Goal: Transaction & Acquisition: Purchase product/service

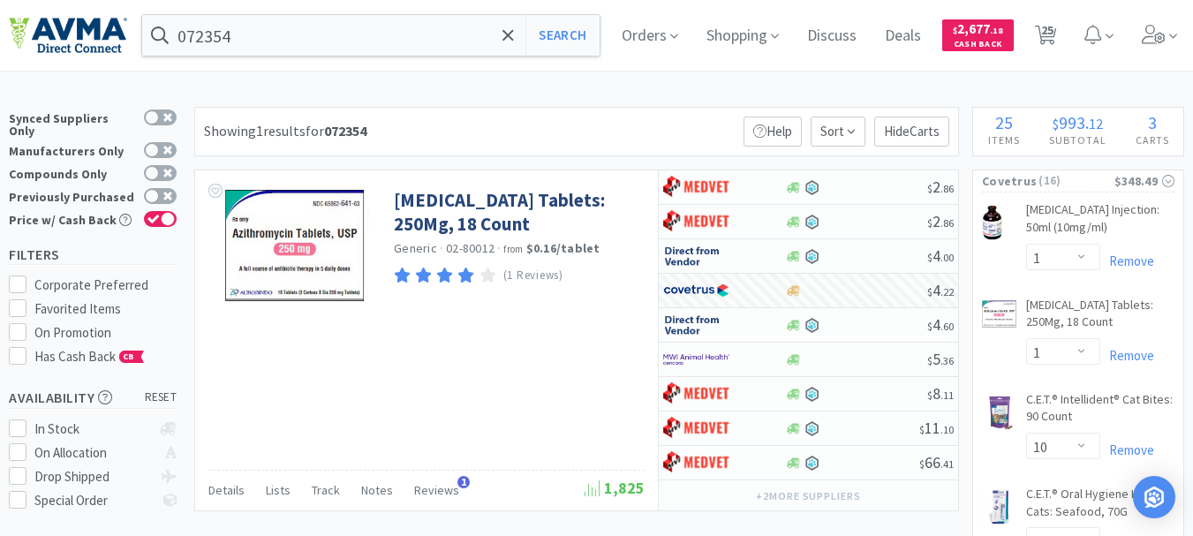
select select "1"
select select "10"
select select "3"
select select "1"
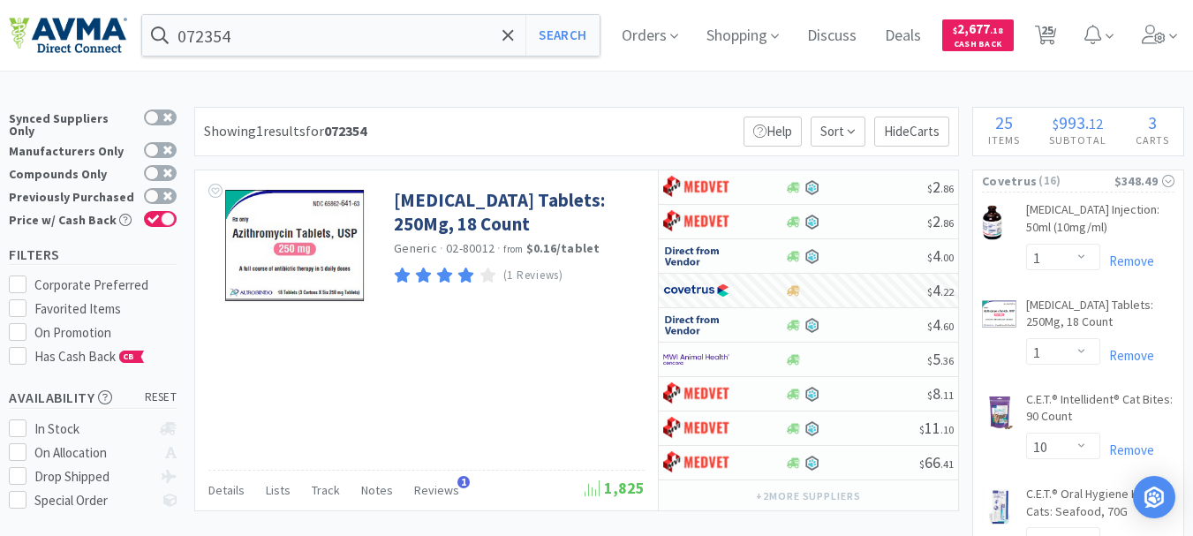
select select "1"
select select "2"
select select "3"
select select "2"
select select "1"
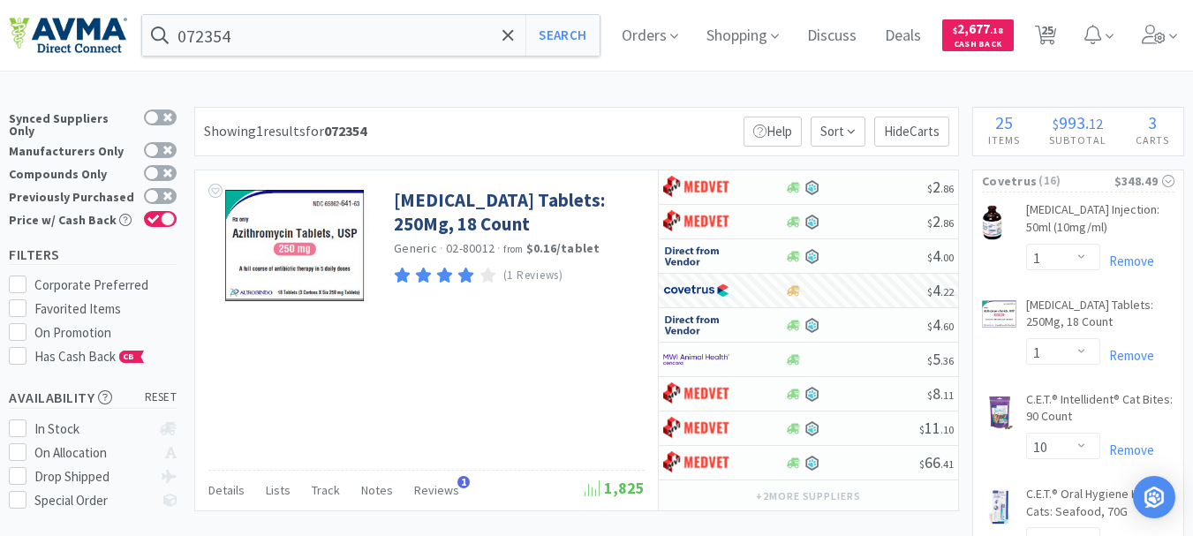
select select "1"
select select "2"
select select "1"
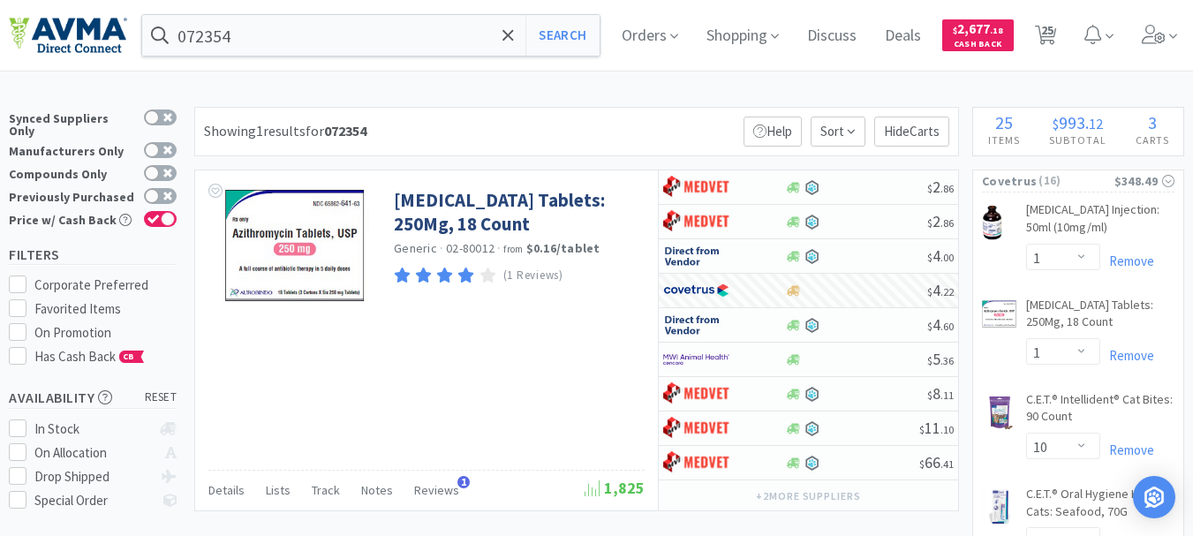
select select "2"
select select "3"
select select "1"
select select "3"
select select "2"
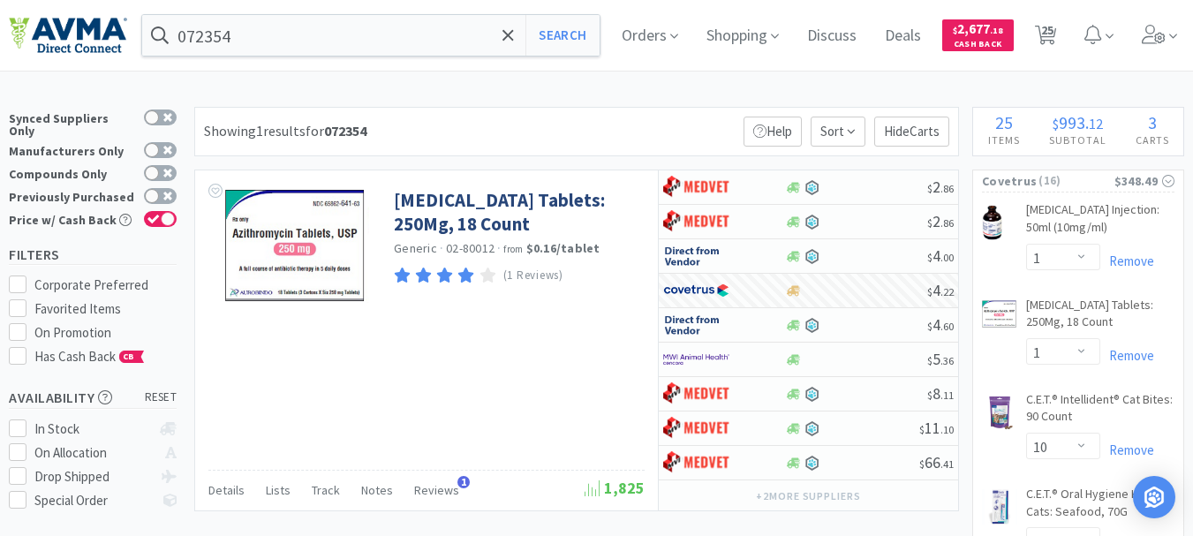
select select "3"
select select "23"
select select "1"
select select "12"
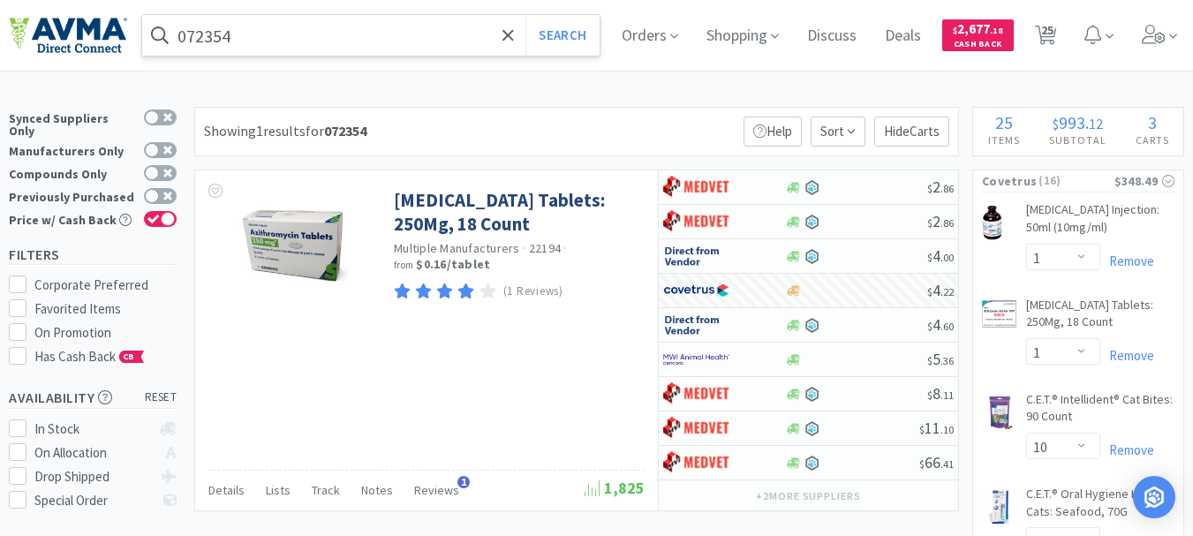
click at [260, 28] on input "072354" at bounding box center [370, 35] width 457 height 41
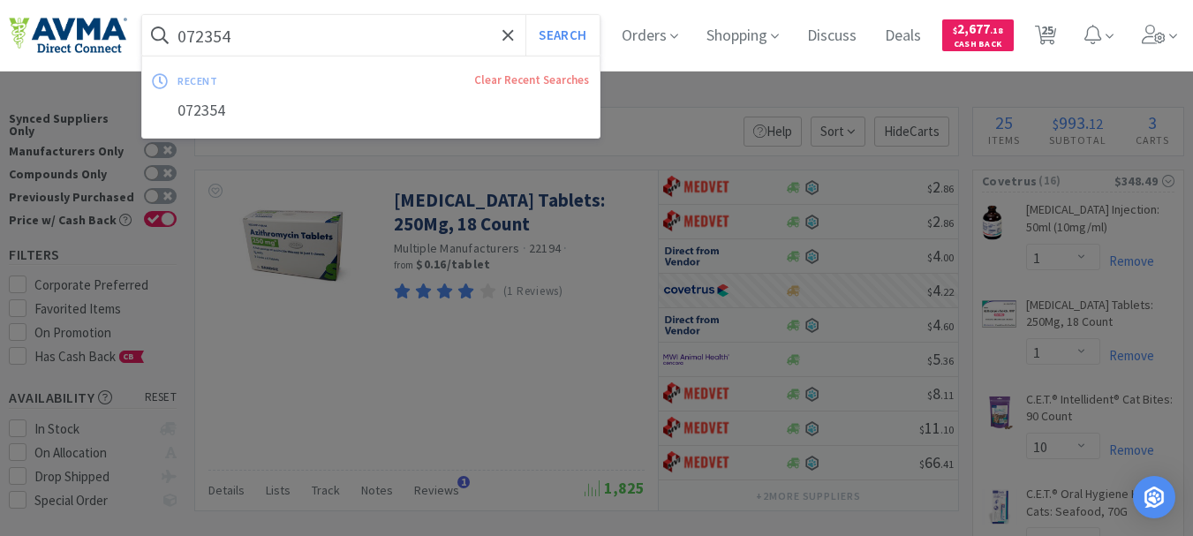
paste input "127260"
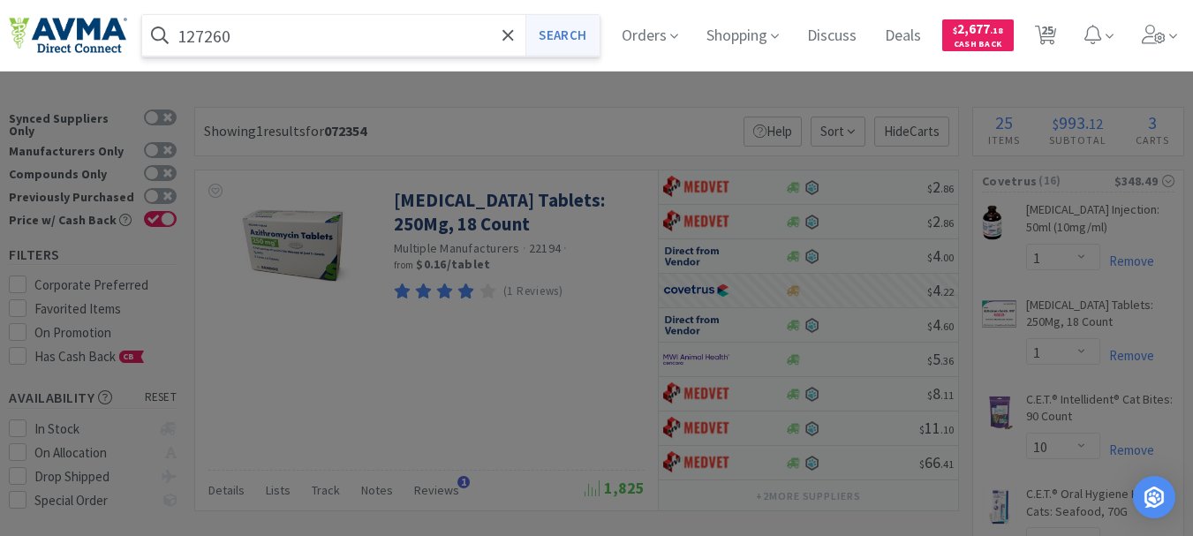
type input "127260"
click at [568, 33] on button "Search" at bounding box center [561, 35] width 73 height 41
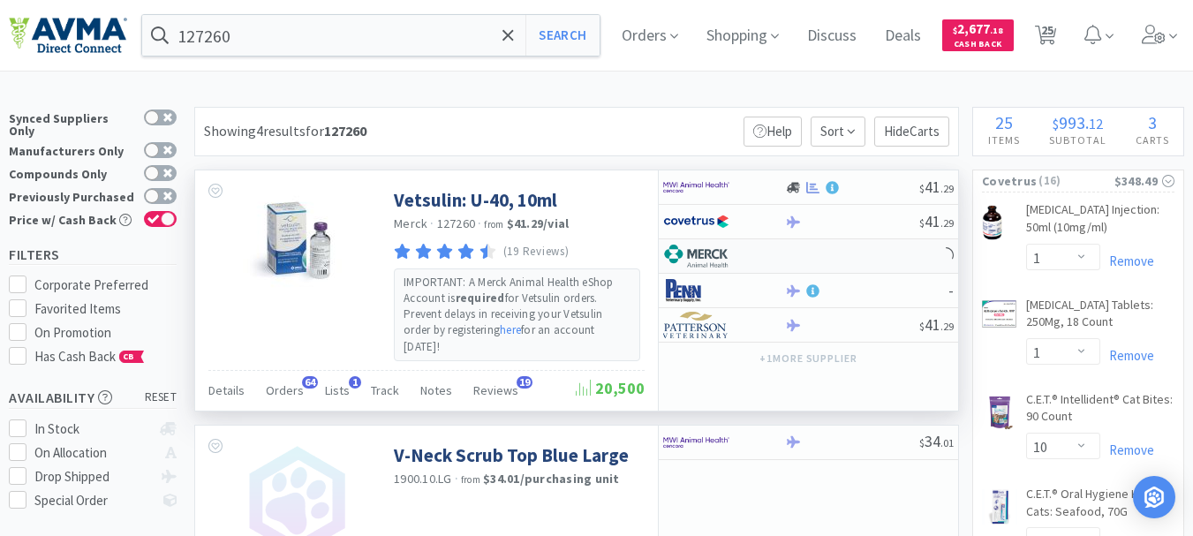
click at [709, 257] on img at bounding box center [696, 256] width 66 height 26
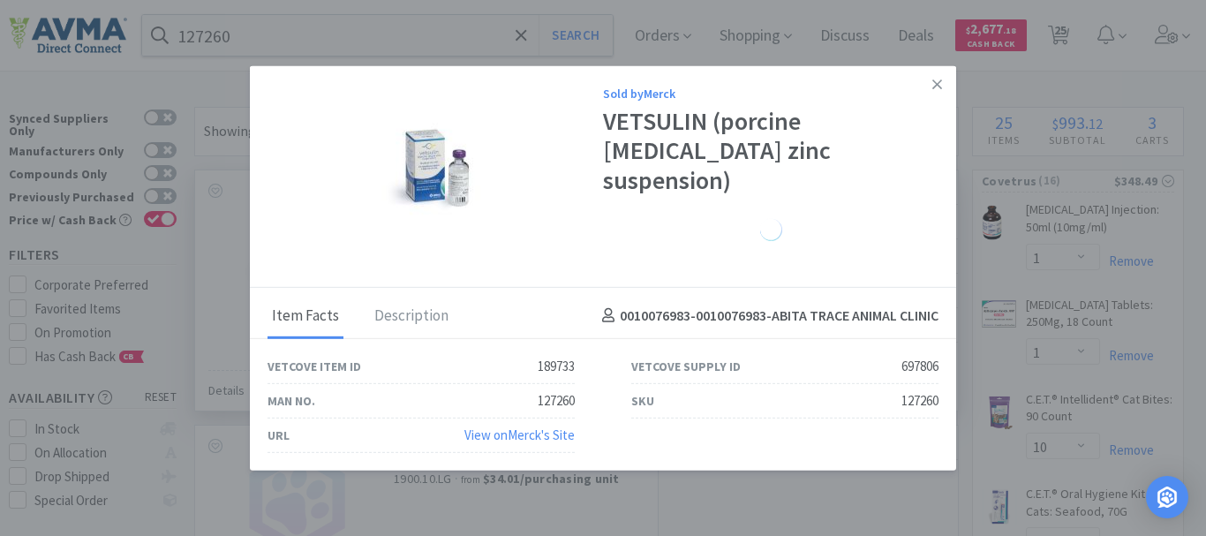
select select "1"
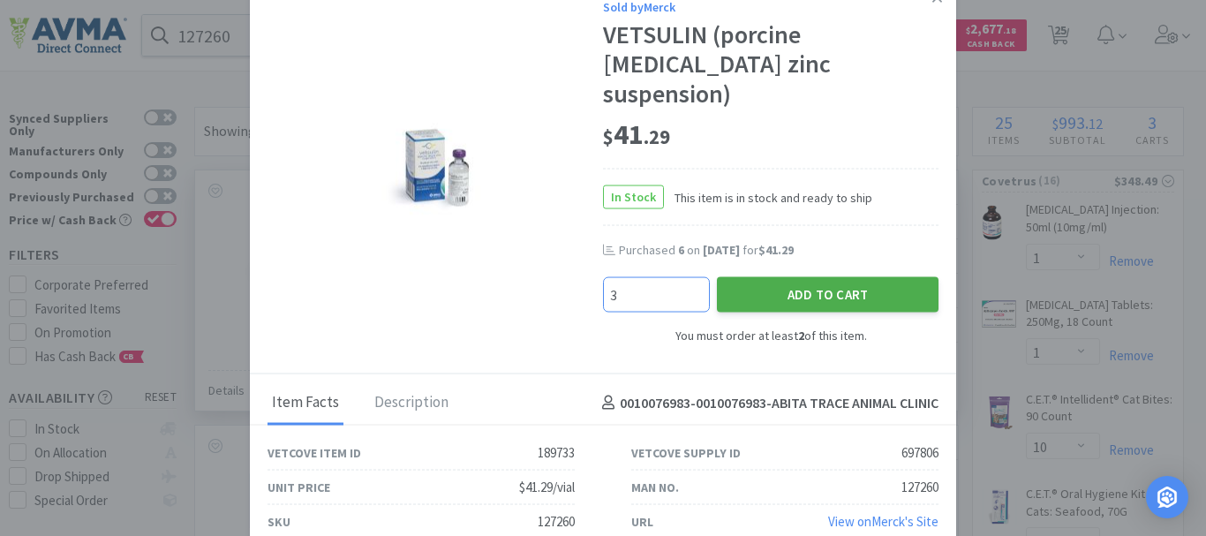
type input "3"
click at [846, 280] on button "Add to Cart" at bounding box center [828, 293] width 222 height 35
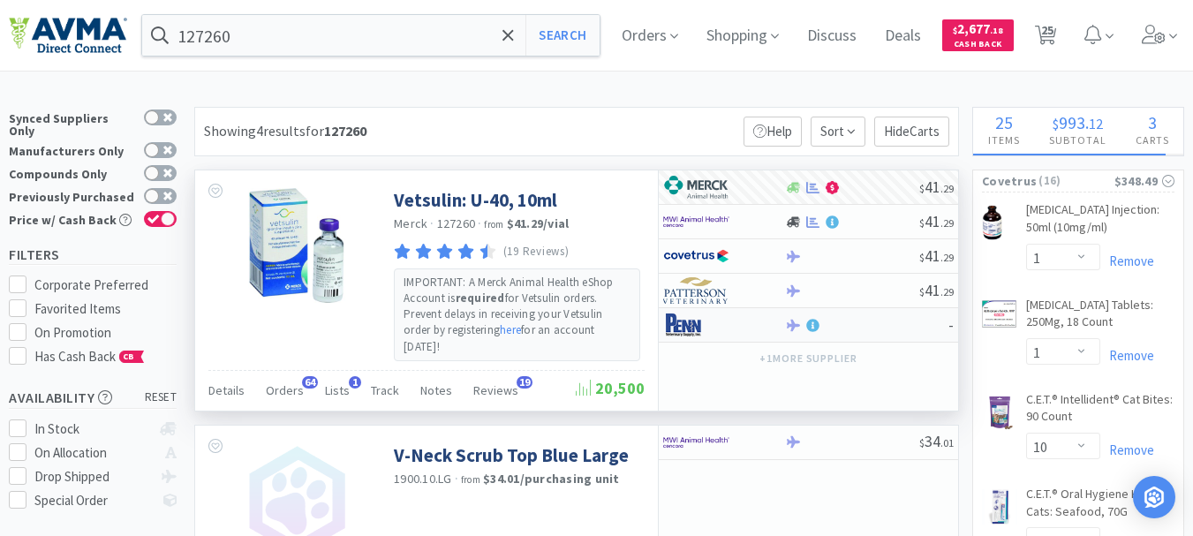
select select "3"
